Goal: Task Accomplishment & Management: Manage account settings

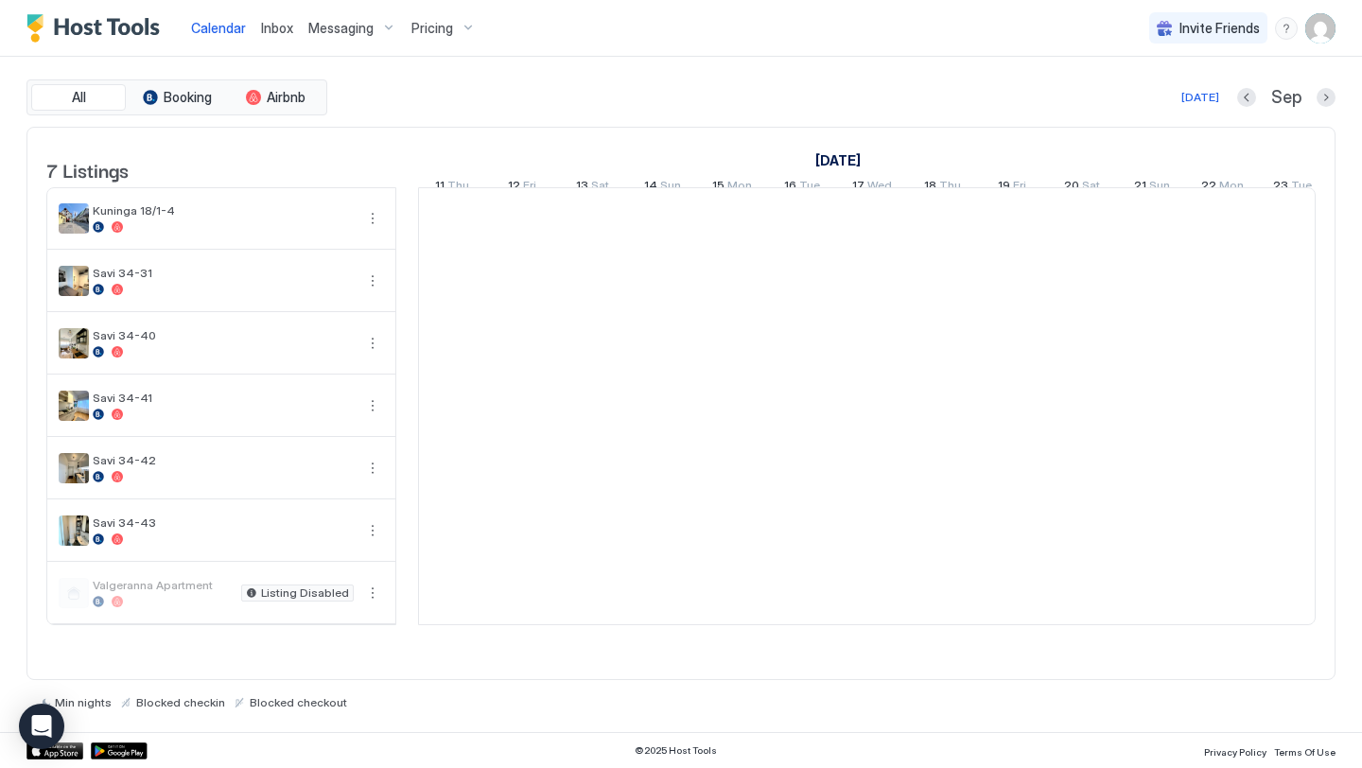
scroll to position [0, 1051]
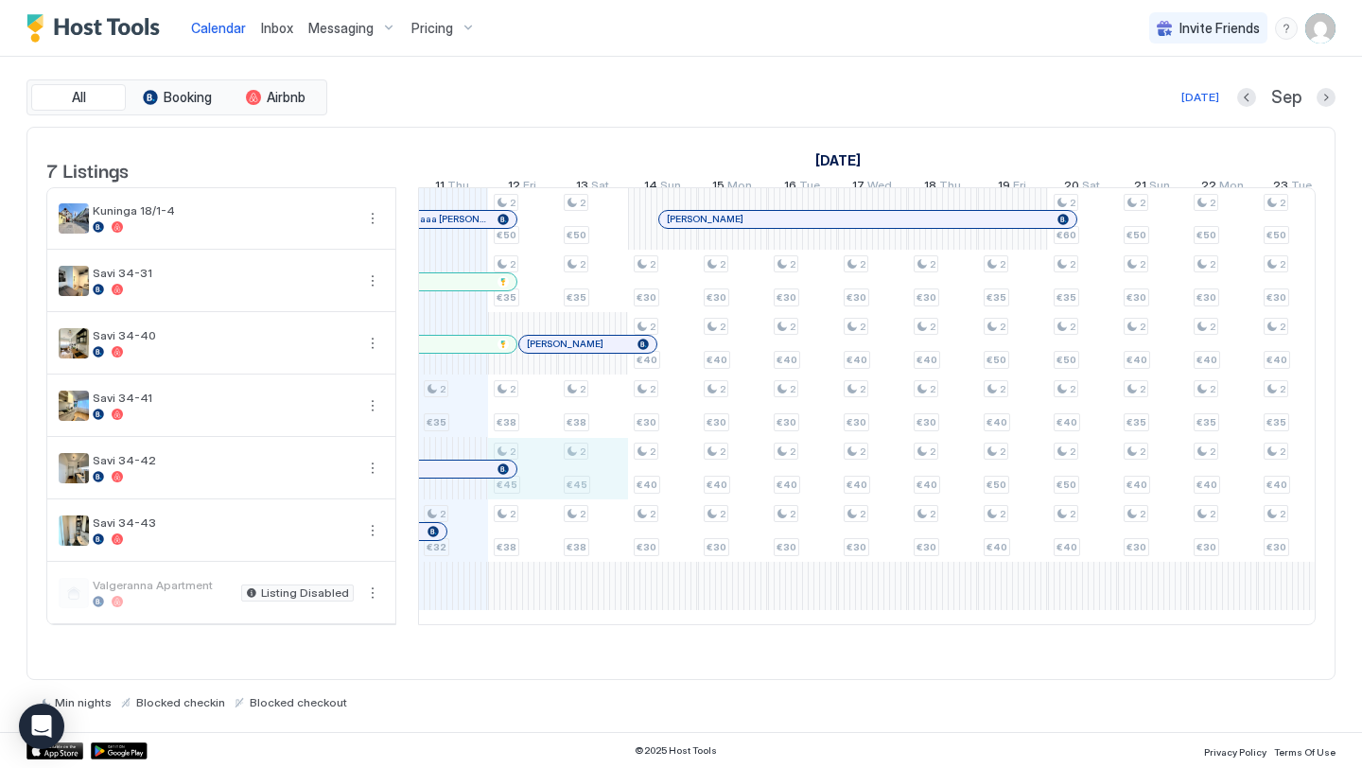
drag, startPoint x: 548, startPoint y: 501, endPoint x: 618, endPoint y: 501, distance: 70.0
click at [618, 501] on div "2 €35 2 €32 2 €50 2 €35 2 €38 2 €45 2 €38 2 €50 2 €35 2 €38 2 €45 2 €38 2 €30 2…" at bounding box center [1223, 406] width 3711 height 436
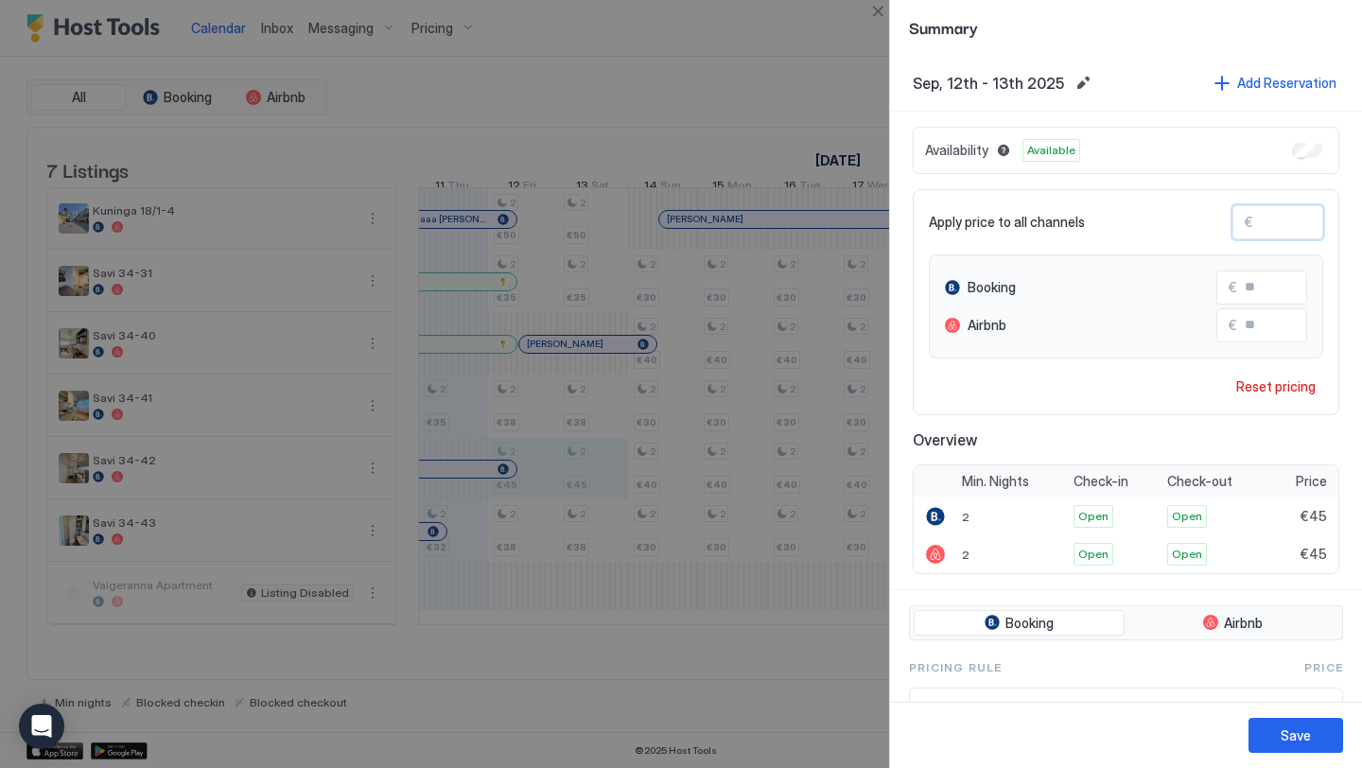
click at [1322, 208] on div "Apply price to all channels € ** Booking € ** Airbnb € ** Reset pricing" at bounding box center [1126, 302] width 427 height 226
click at [1304, 215] on input "**" at bounding box center [1329, 222] width 151 height 32
type input "*"
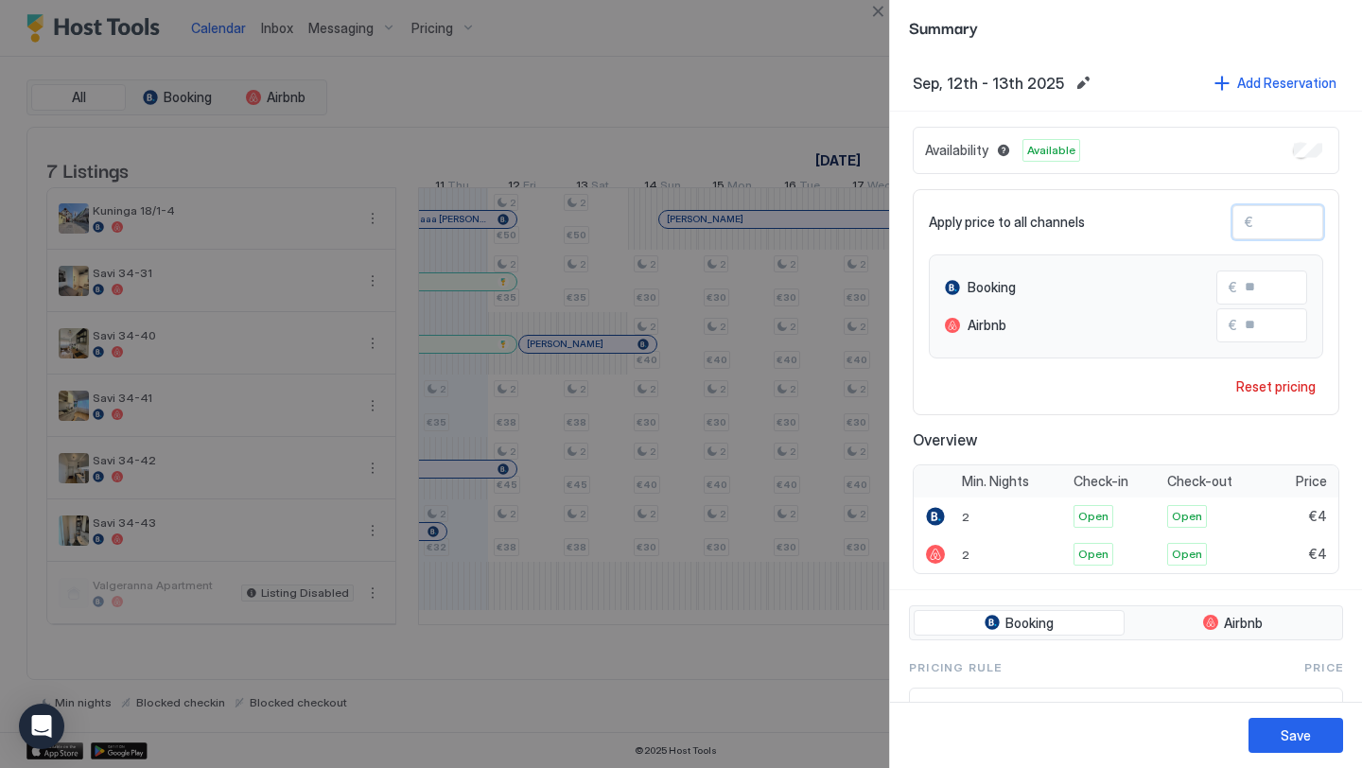
type input "**"
click at [1298, 744] on div "Save" at bounding box center [1296, 736] width 30 height 20
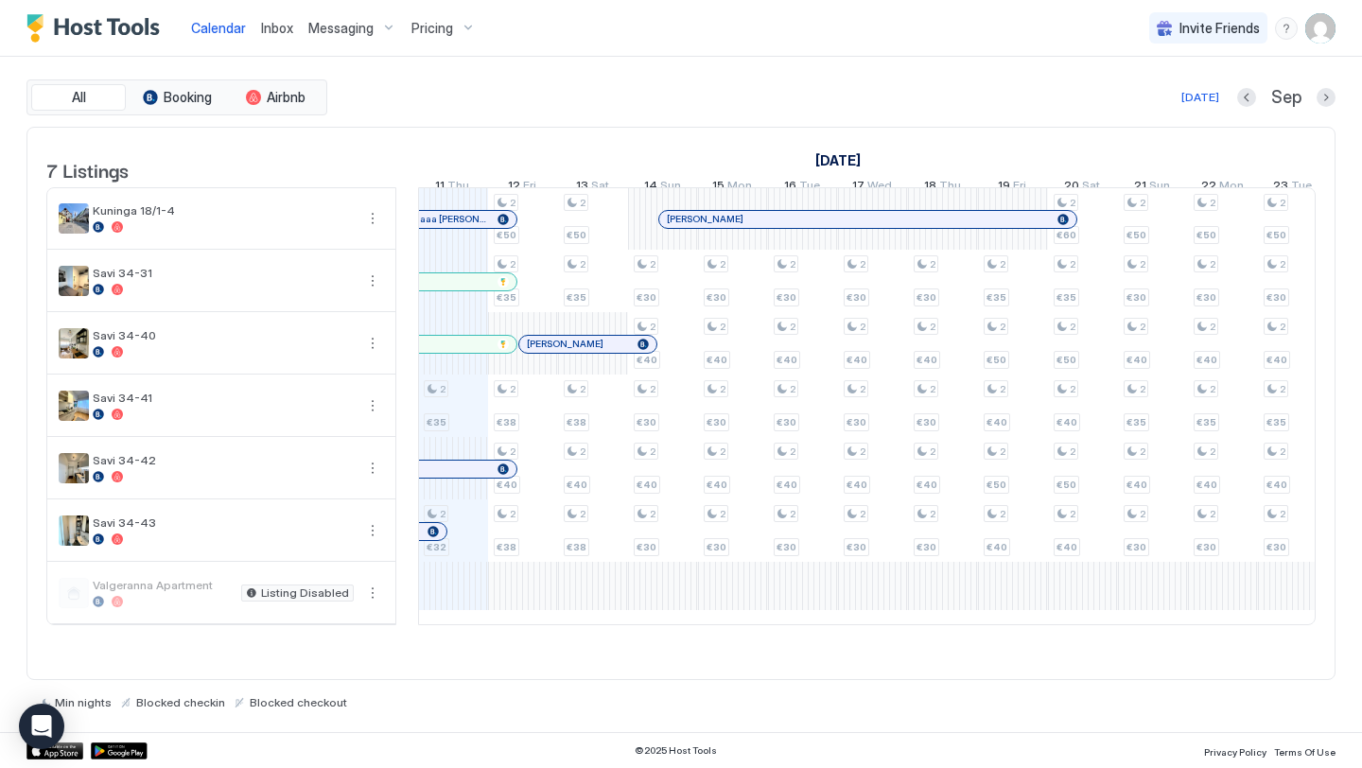
click at [464, 553] on div "2 €35 2 €32 2 €50 2 €35 2 €38 2 €40 2 €38 2 €50 2 €35 2 €38 2 €40 2 €38 2 €30 2…" at bounding box center [1223, 406] width 3711 height 436
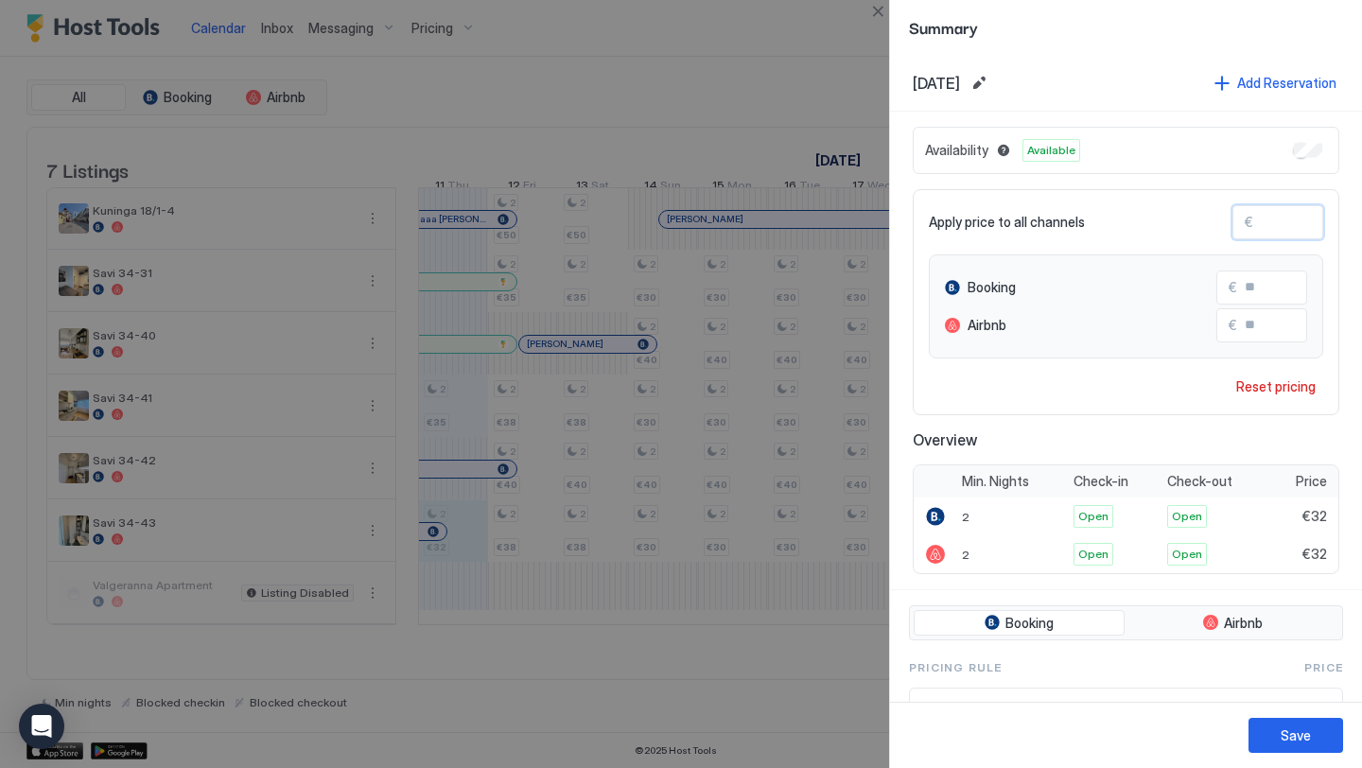
click at [1301, 209] on input "**" at bounding box center [1329, 222] width 151 height 32
type input "*"
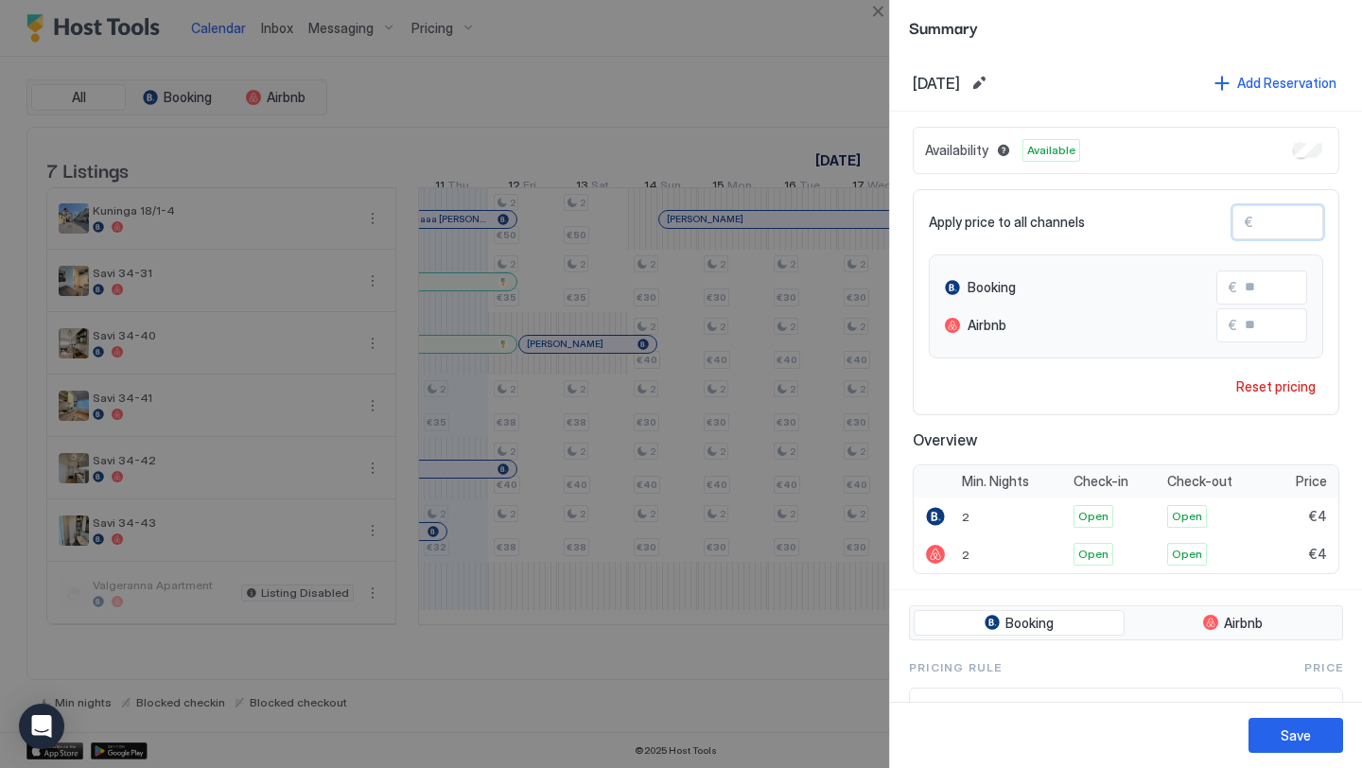
type input "**"
click at [1305, 745] on div "Save" at bounding box center [1296, 736] width 30 height 20
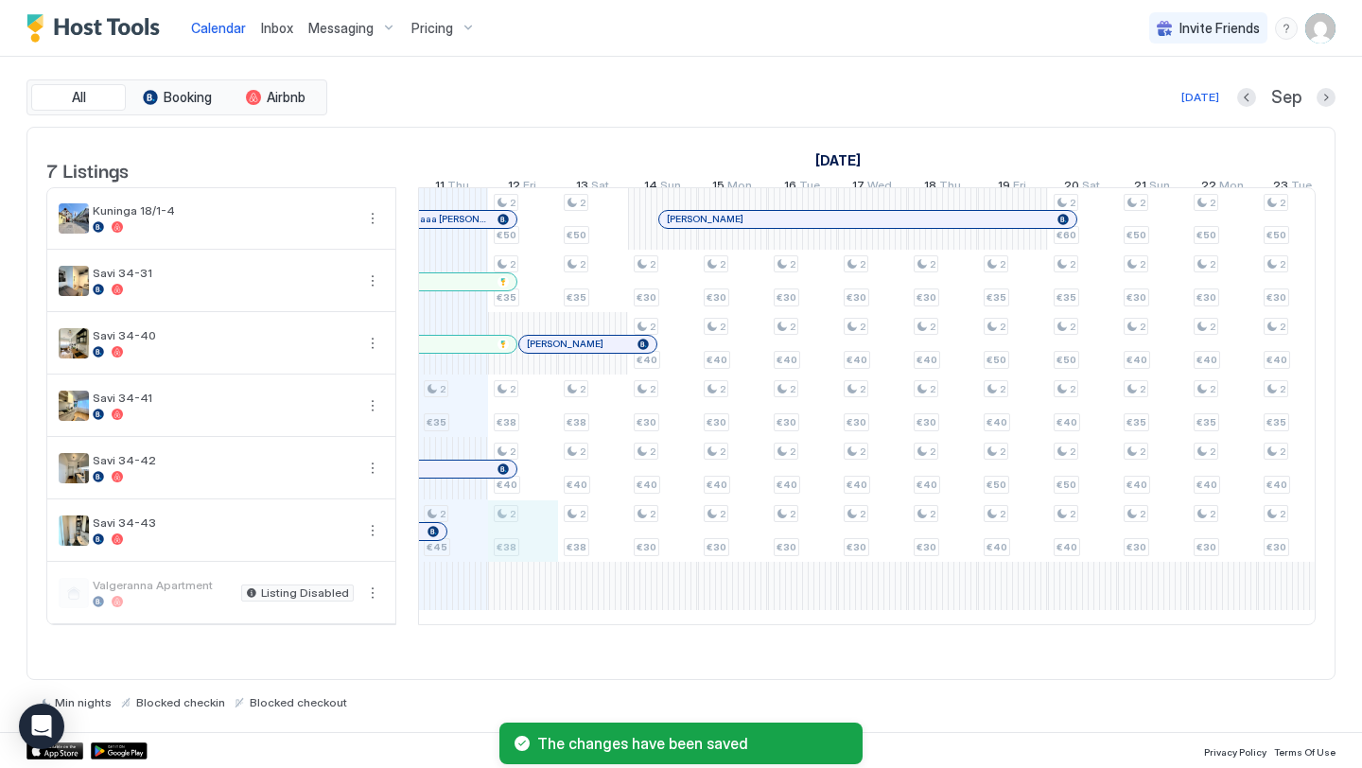
drag, startPoint x: 528, startPoint y: 563, endPoint x: 511, endPoint y: 555, distance: 18.6
click at [511, 555] on div "2 €35 2 €45 2 €50 2 €35 2 €38 2 €40 2 €38 2 €50 2 €35 2 €38 2 €40 2 €38 2 €30 2…" at bounding box center [1223, 406] width 3711 height 436
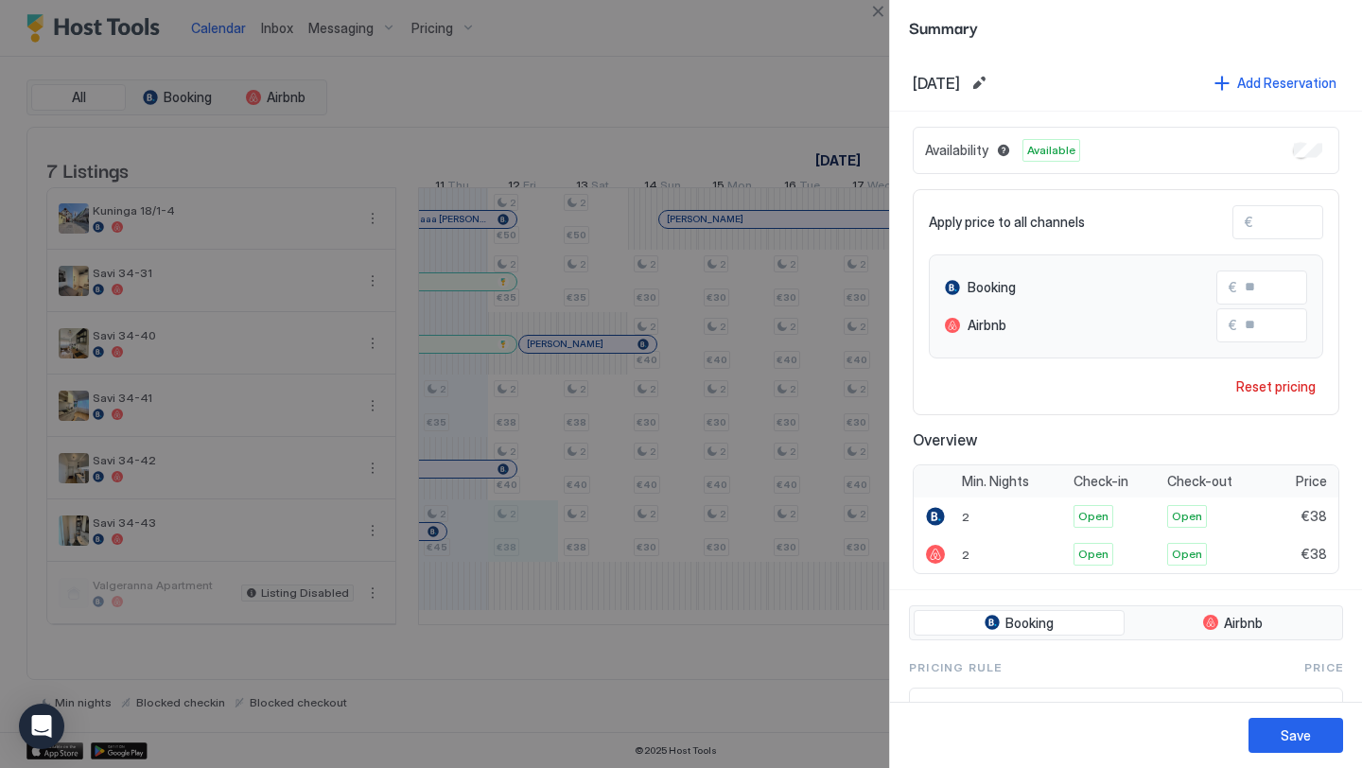
click at [549, 326] on div at bounding box center [681, 384] width 1362 height 768
click at [885, 15] on button "Close" at bounding box center [878, 11] width 23 height 23
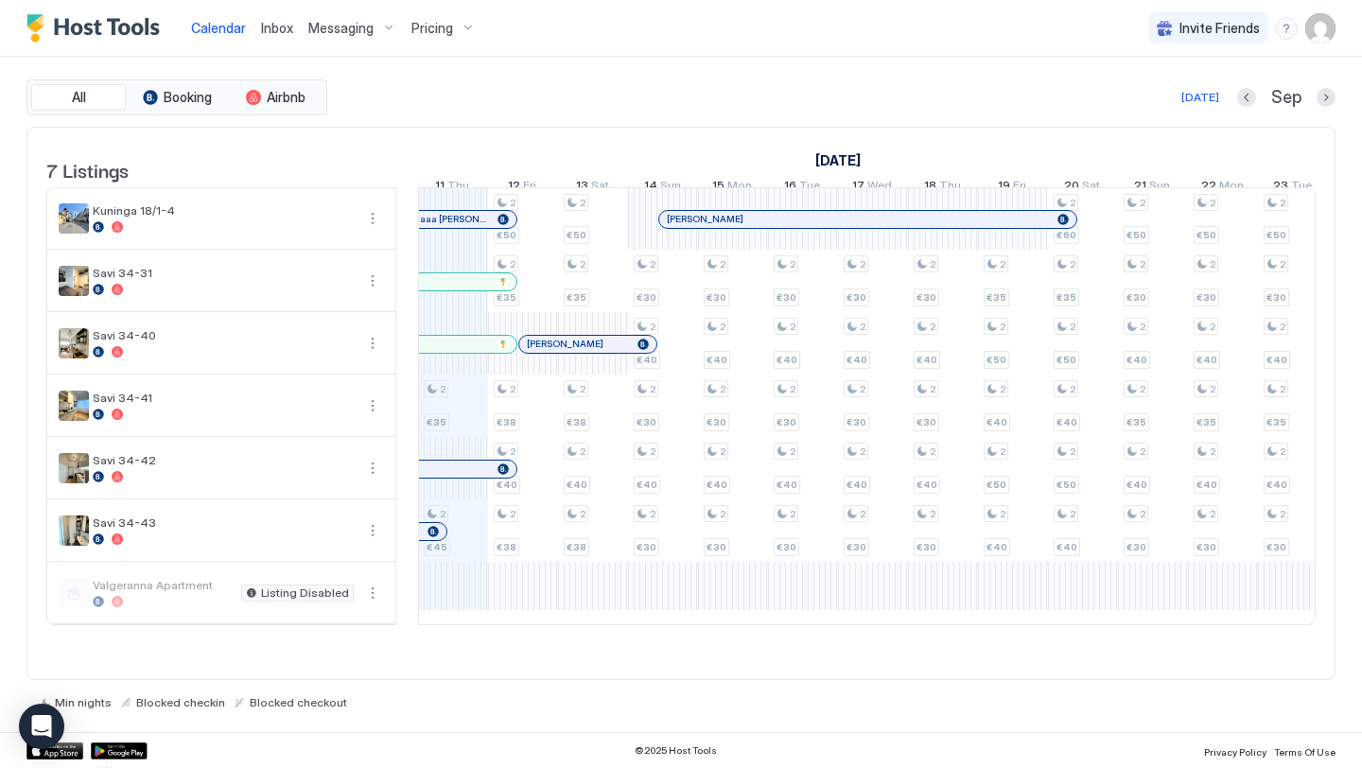
click at [438, 20] on span "Pricing" at bounding box center [433, 28] width 42 height 17
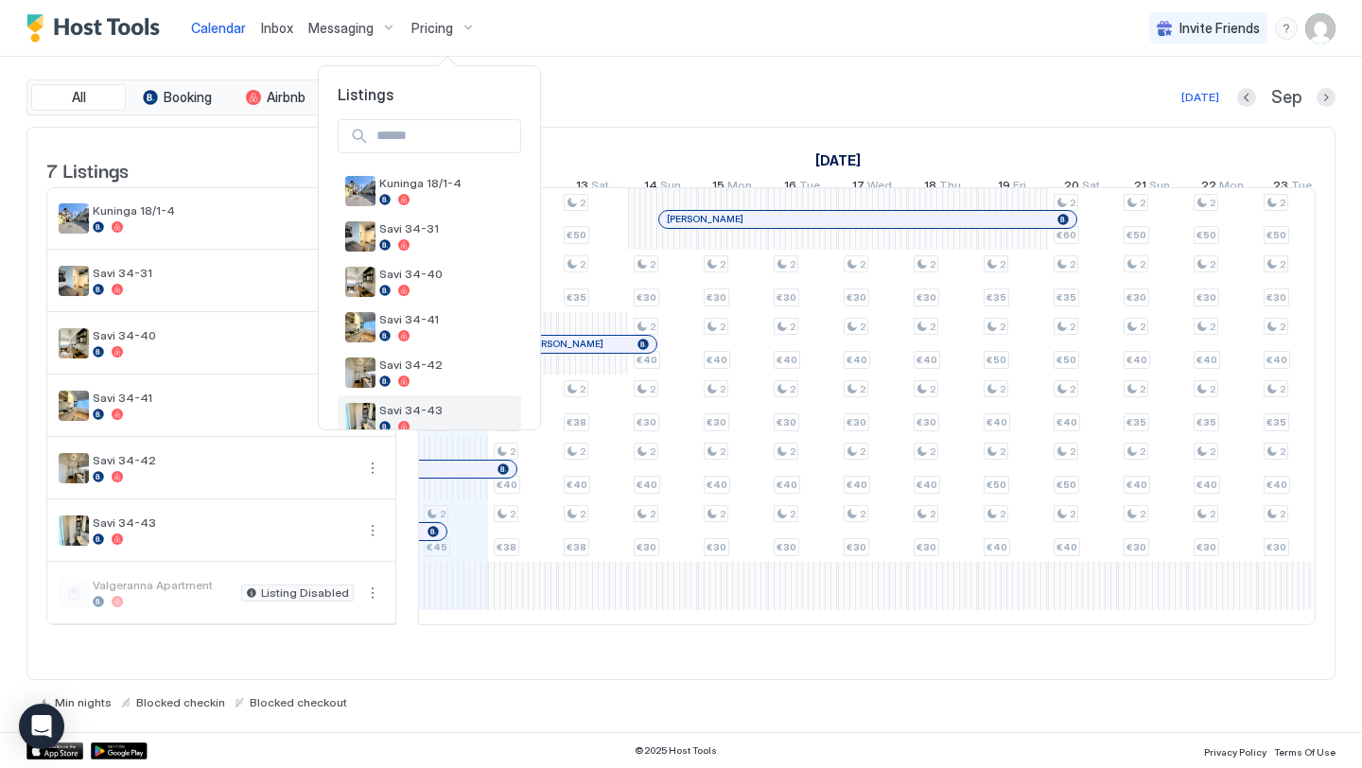
click at [413, 416] on span "Savi 34-43" at bounding box center [446, 410] width 134 height 14
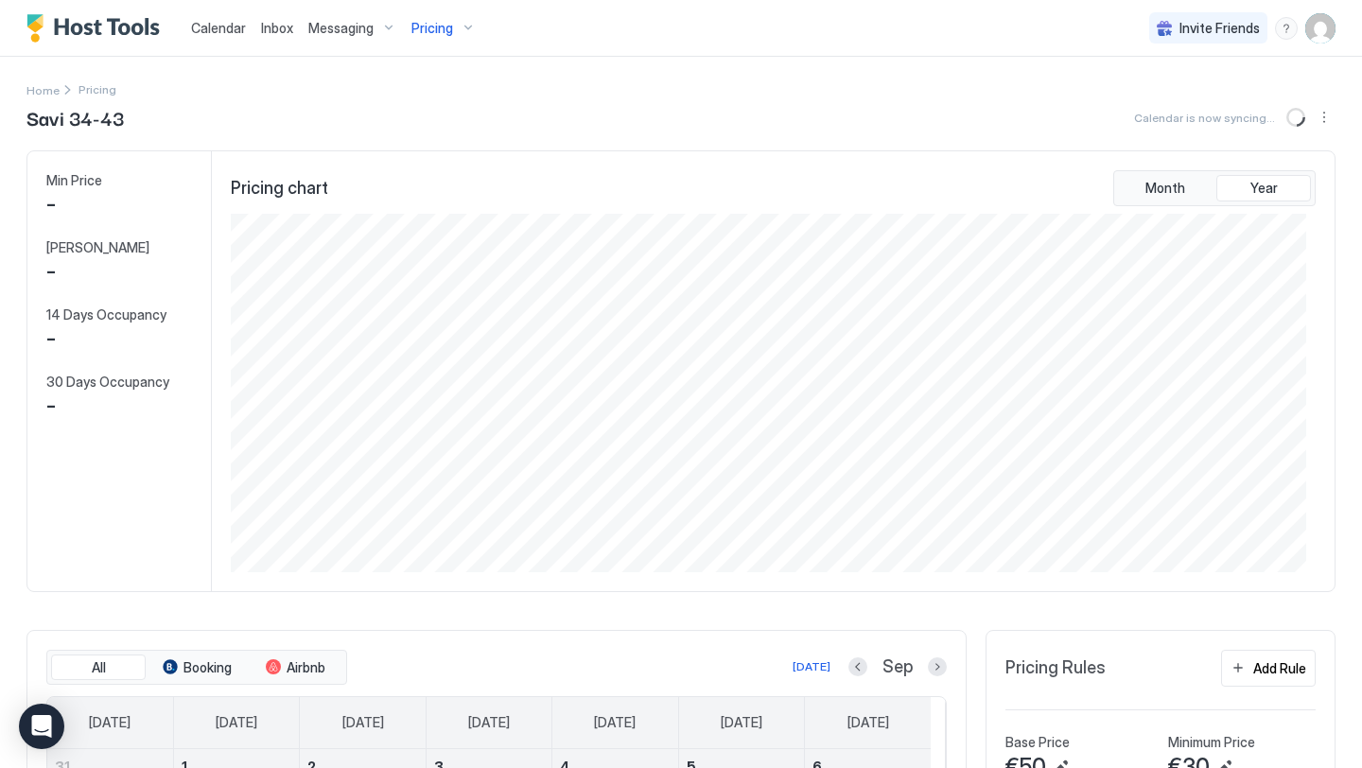
scroll to position [359, 1075]
click at [1259, 678] on div "Add Rule" at bounding box center [1280, 669] width 53 height 20
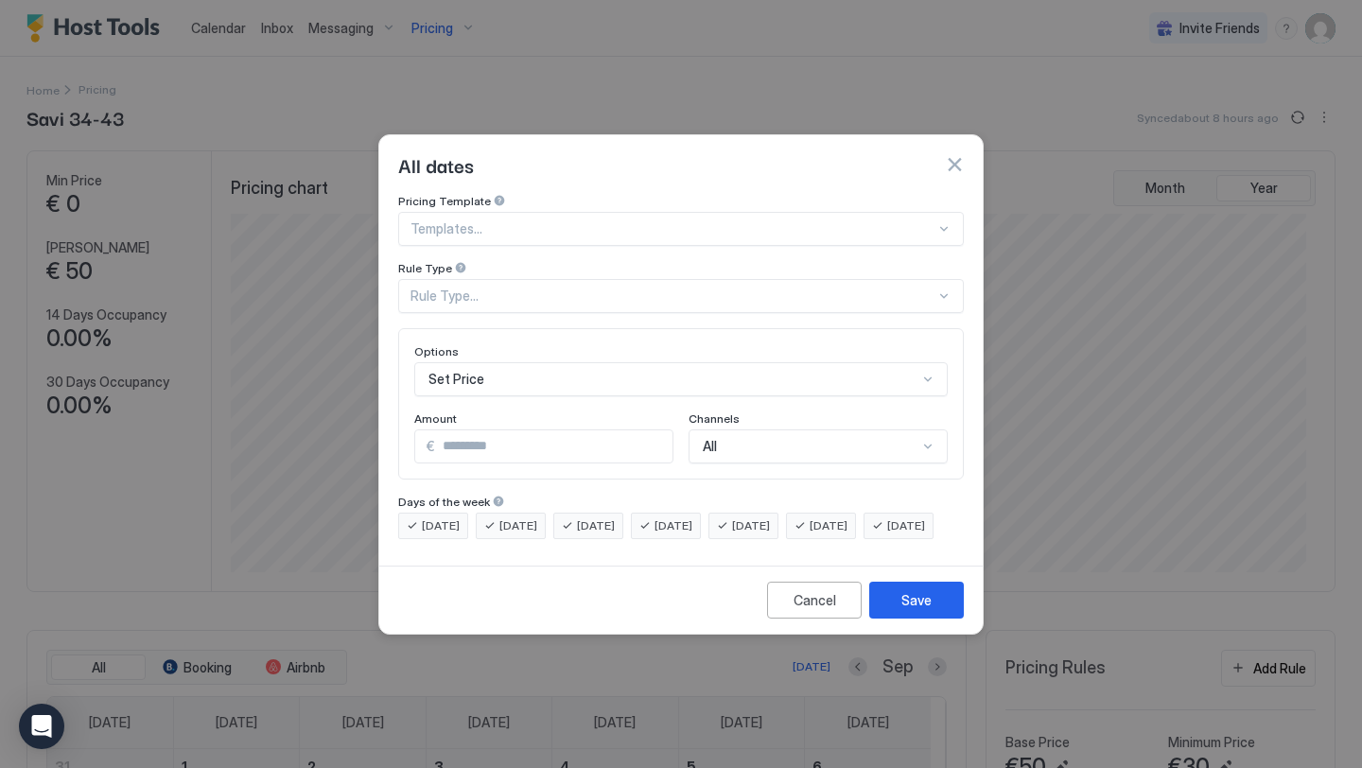
click at [426, 288] on div "Rule Type..." at bounding box center [673, 296] width 525 height 17
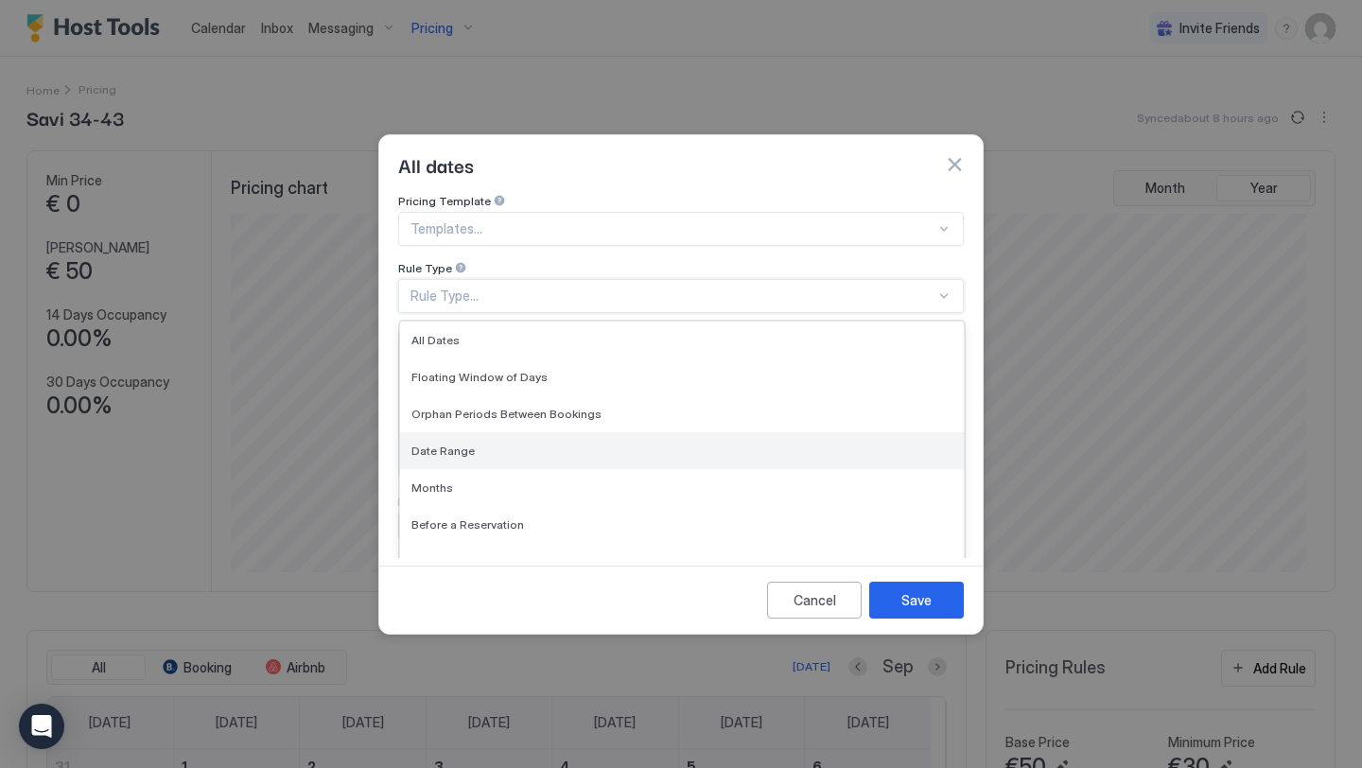
click at [448, 444] on span "Date Range" at bounding box center [443, 451] width 63 height 14
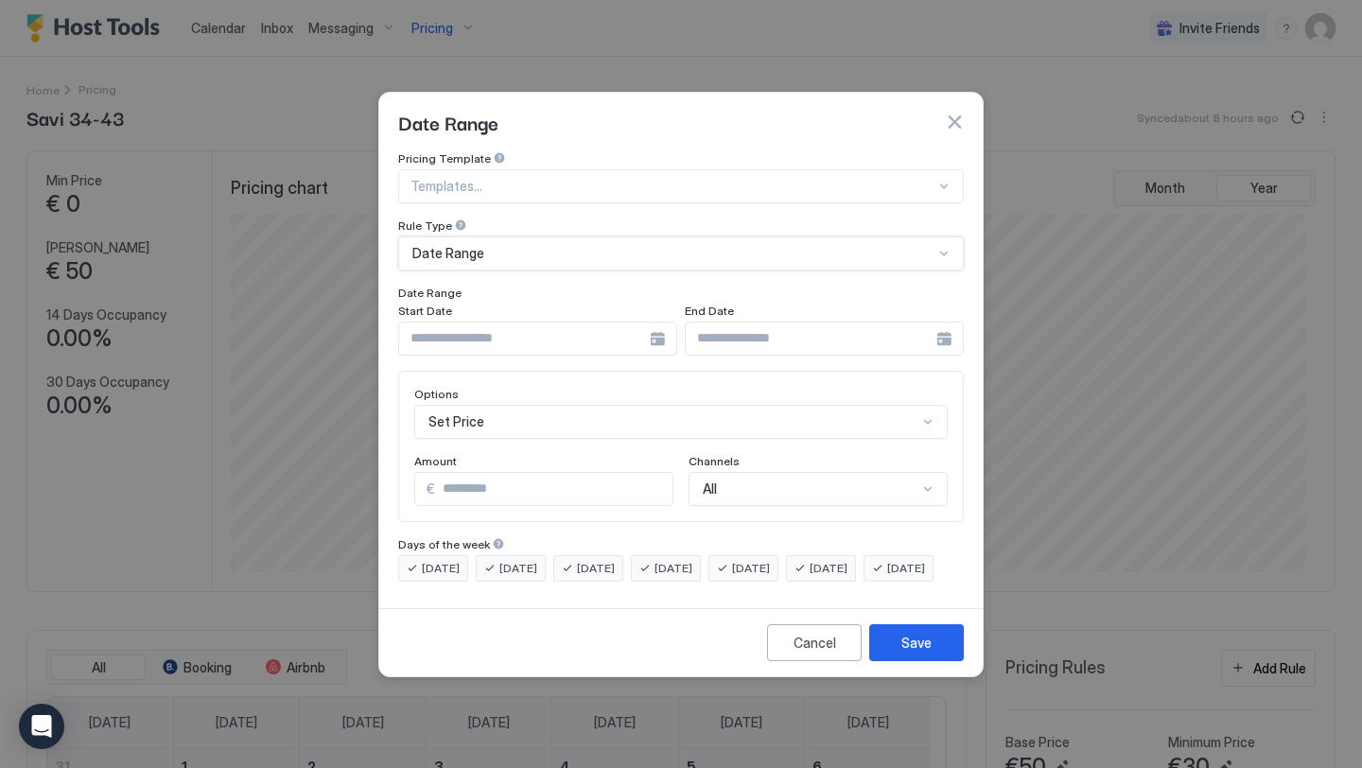
click at [652, 322] on div at bounding box center [537, 339] width 279 height 34
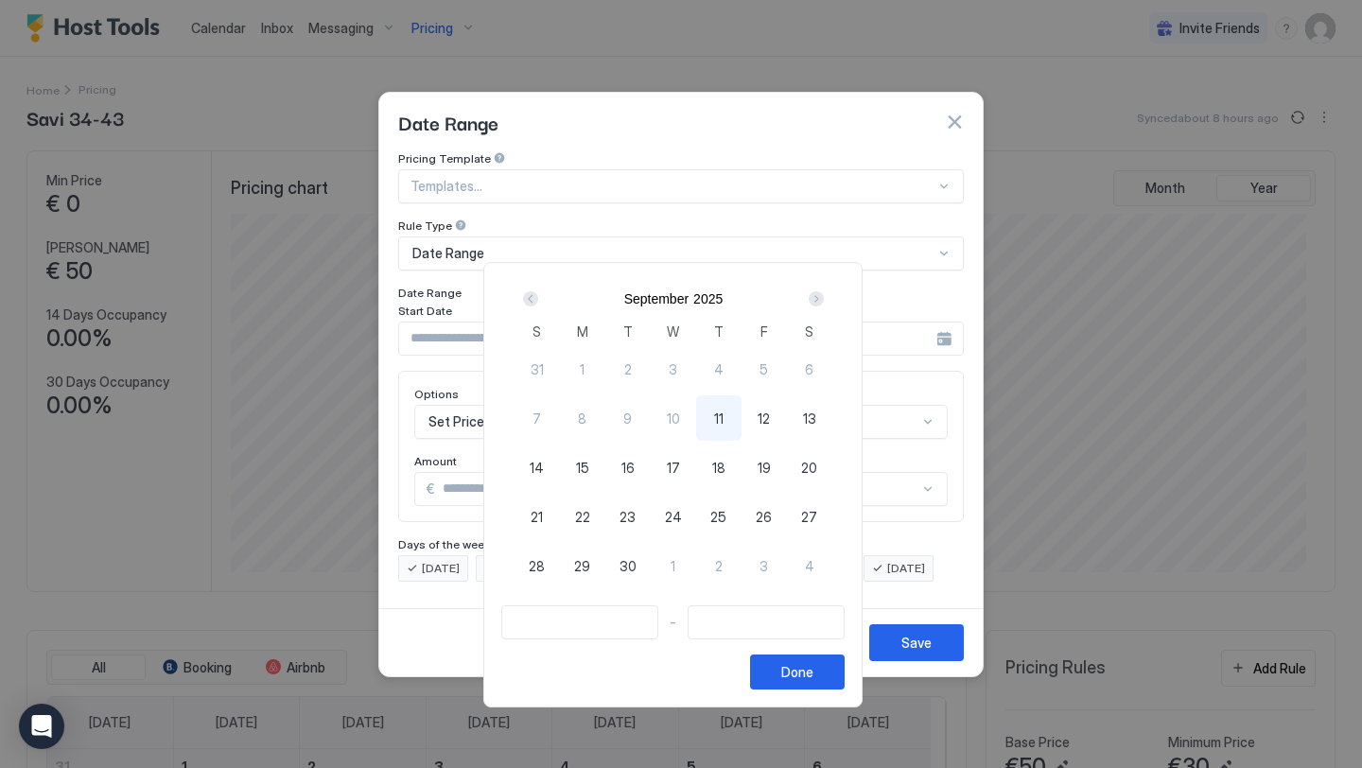
click at [731, 417] on div "11" at bounding box center [718, 417] width 45 height 45
type input "**********"
click at [770, 416] on span "12" at bounding box center [764, 419] width 12 height 20
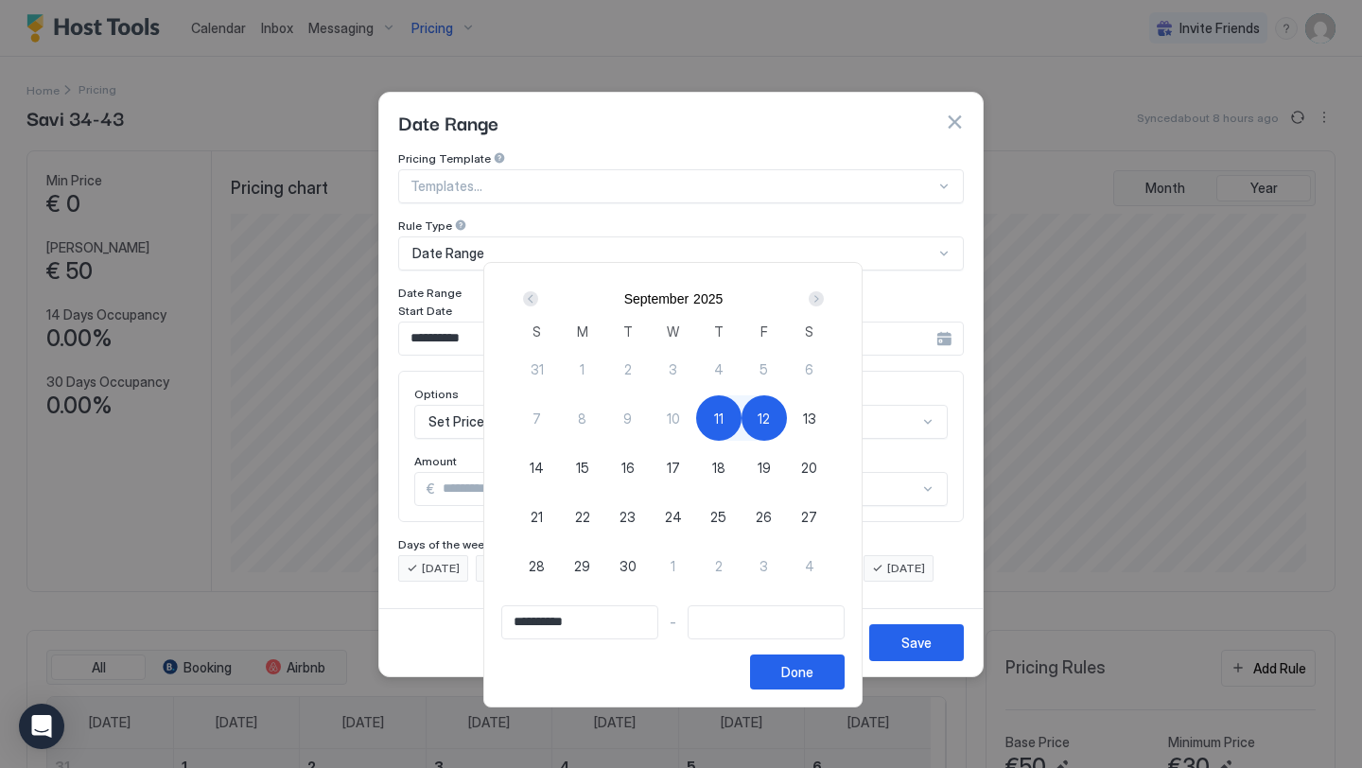
type input "**********"
click at [814, 670] on div "Done" at bounding box center [798, 672] width 32 height 20
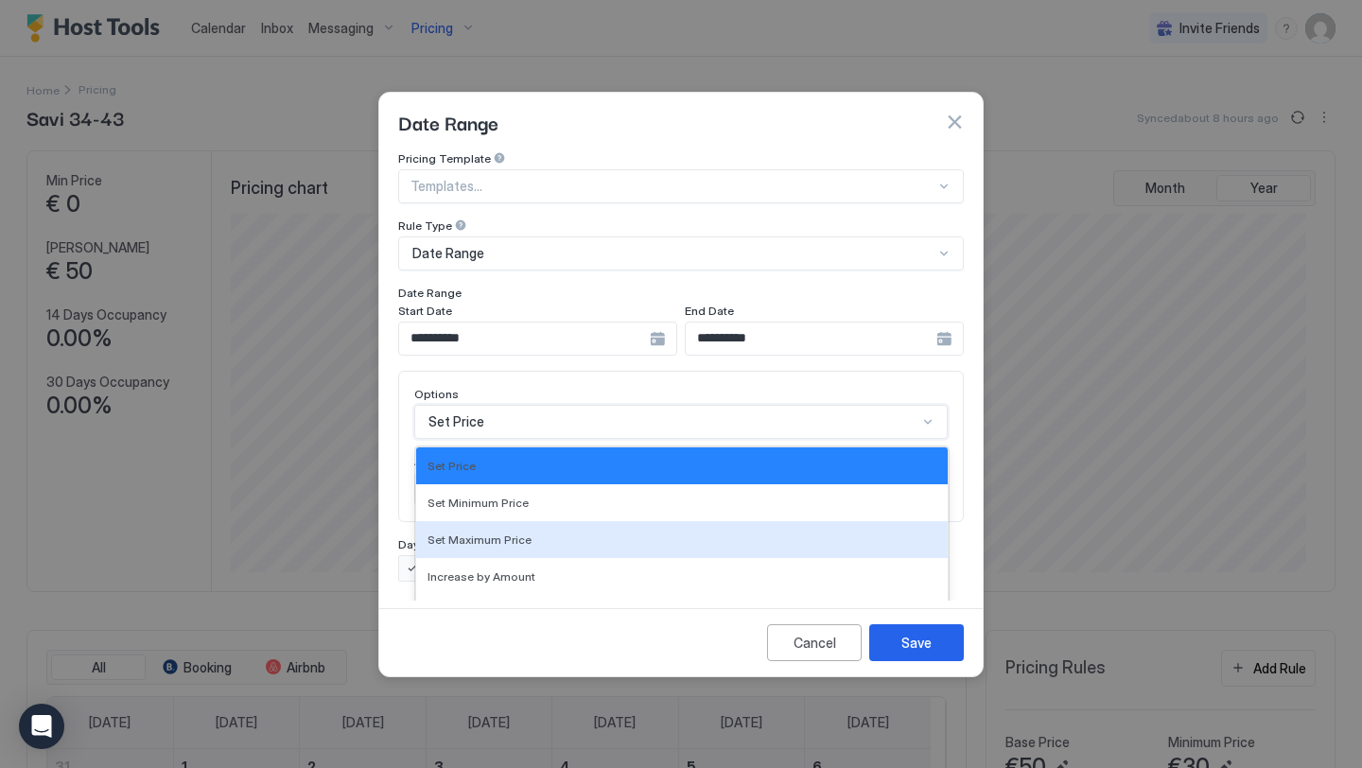
scroll to position [97, 0]
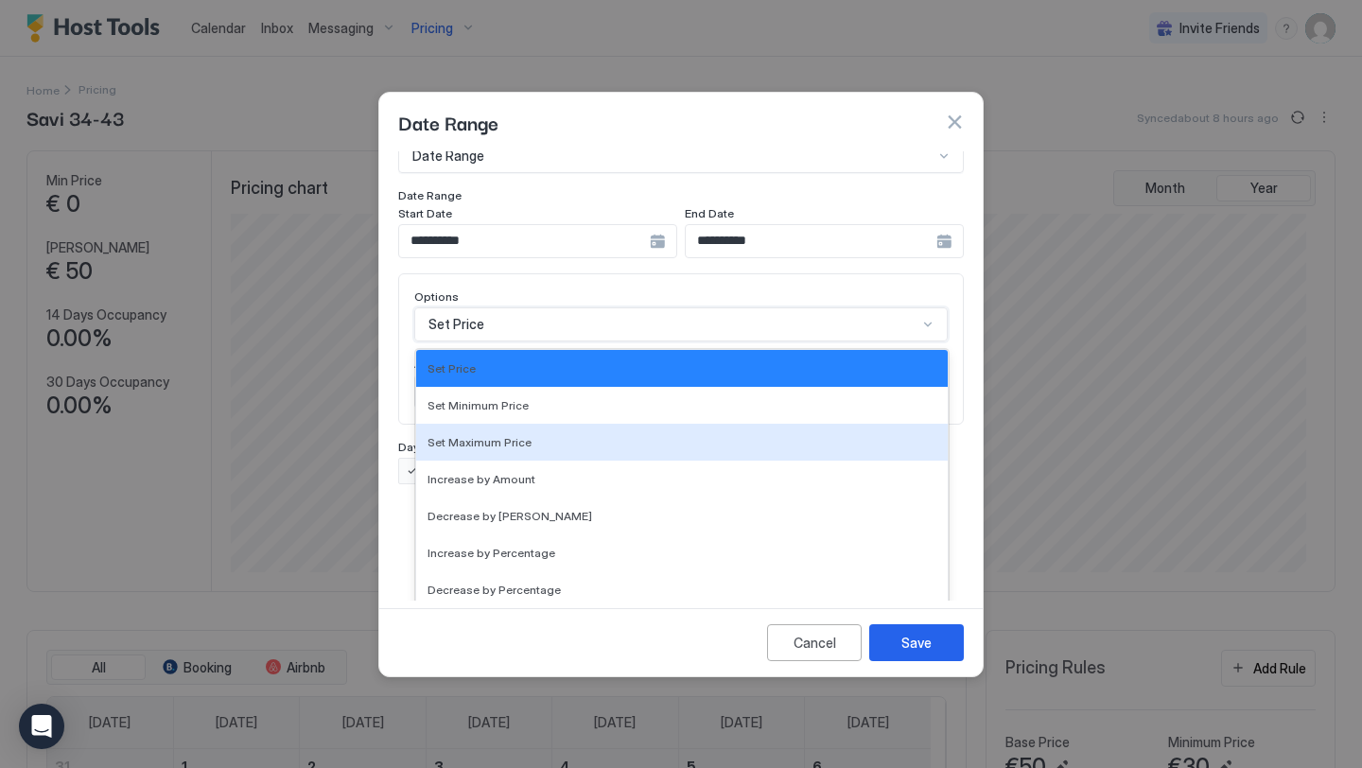
click at [590, 342] on div "Set Maximum Price, 3 of 17. 17 results available. Use Up and Down to choose opt…" at bounding box center [681, 324] width 534 height 34
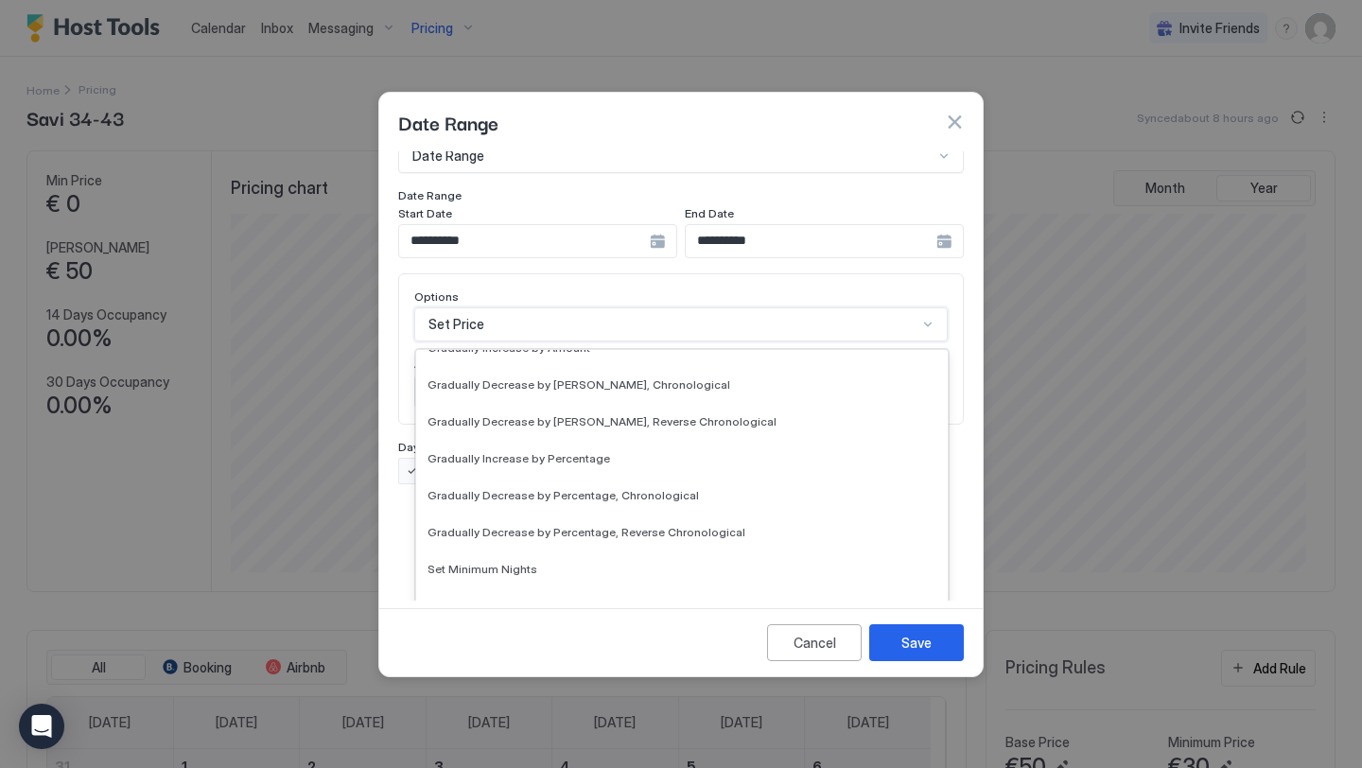
scroll to position [343, 0]
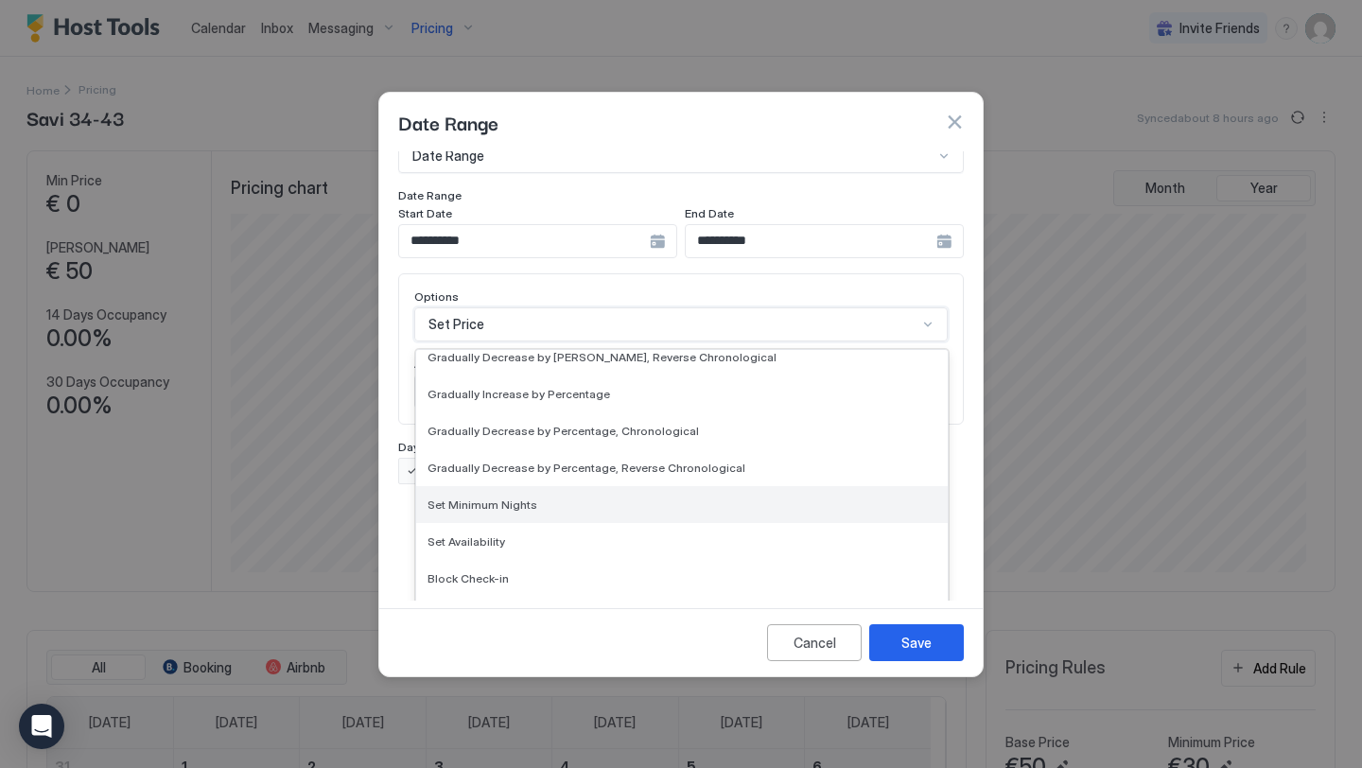
click at [502, 498] on span "Set Minimum Nights" at bounding box center [483, 505] width 110 height 14
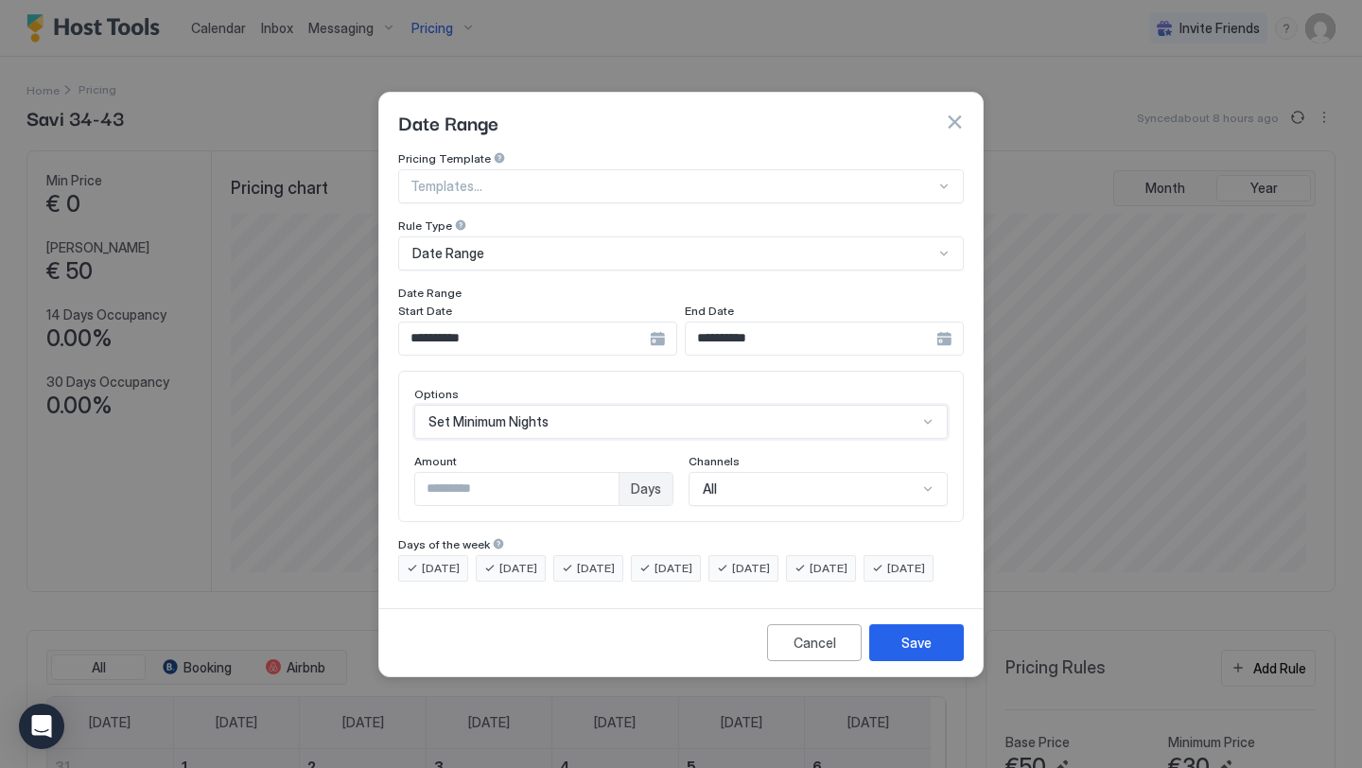
type input "*"
click at [602, 473] on input "*" at bounding box center [516, 489] width 203 height 32
click at [916, 653] on div "Save" at bounding box center [917, 643] width 30 height 20
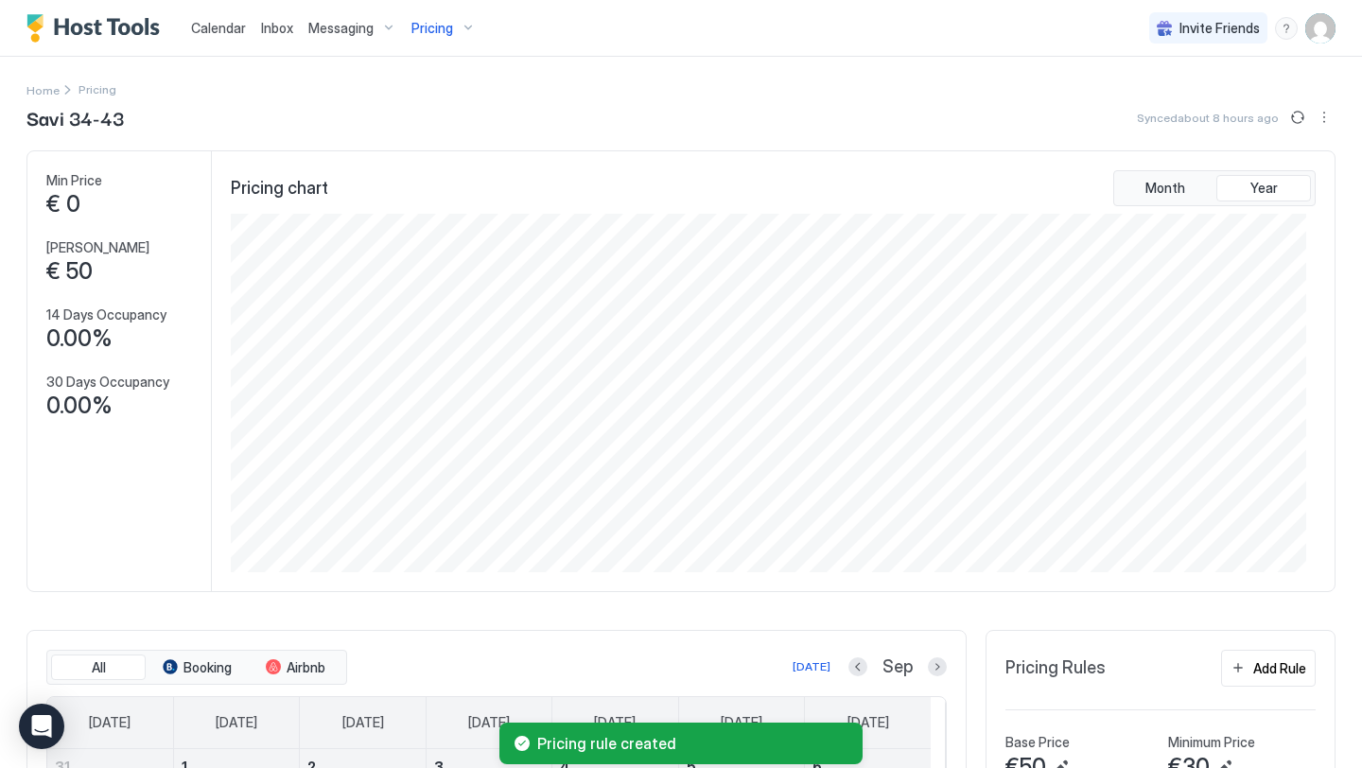
click at [216, 27] on span "Calendar" at bounding box center [218, 28] width 55 height 16
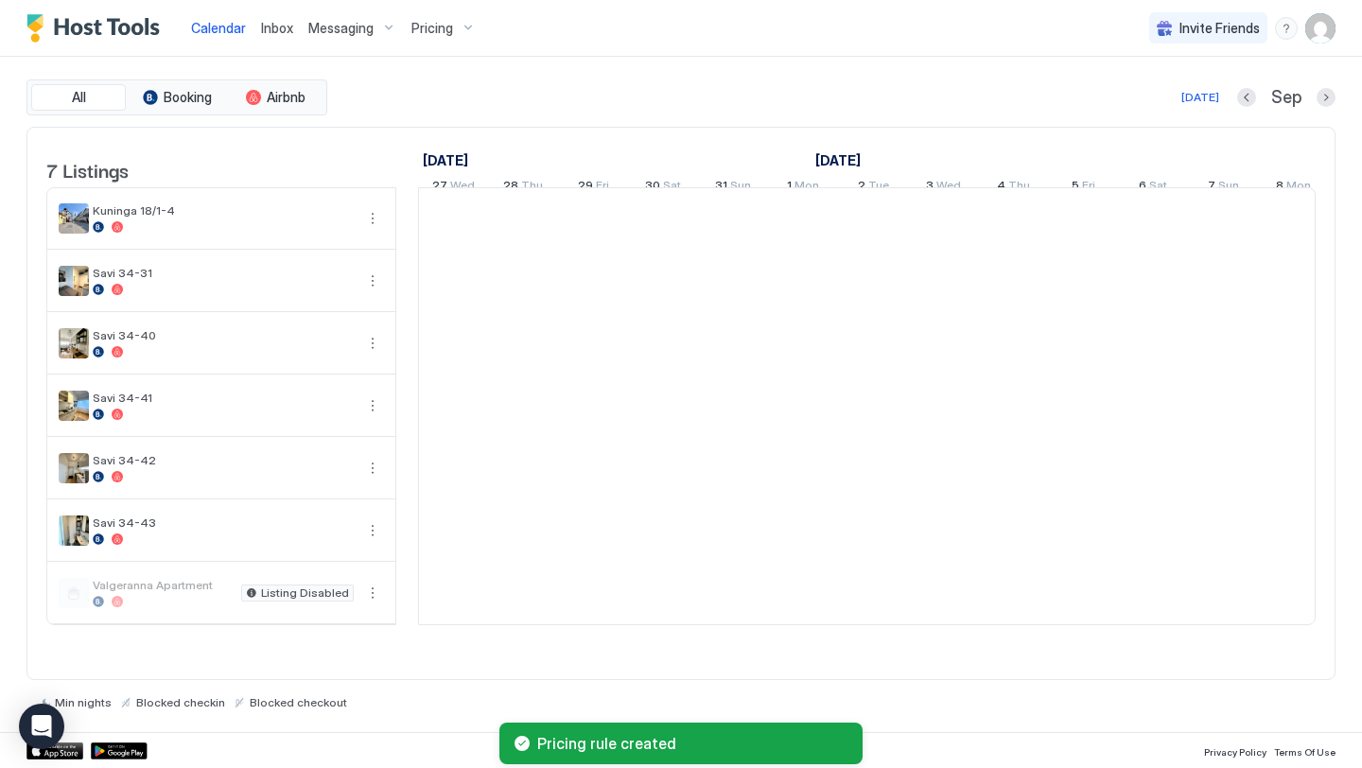
scroll to position [0, 1051]
